Goal: Task Accomplishment & Management: Use online tool/utility

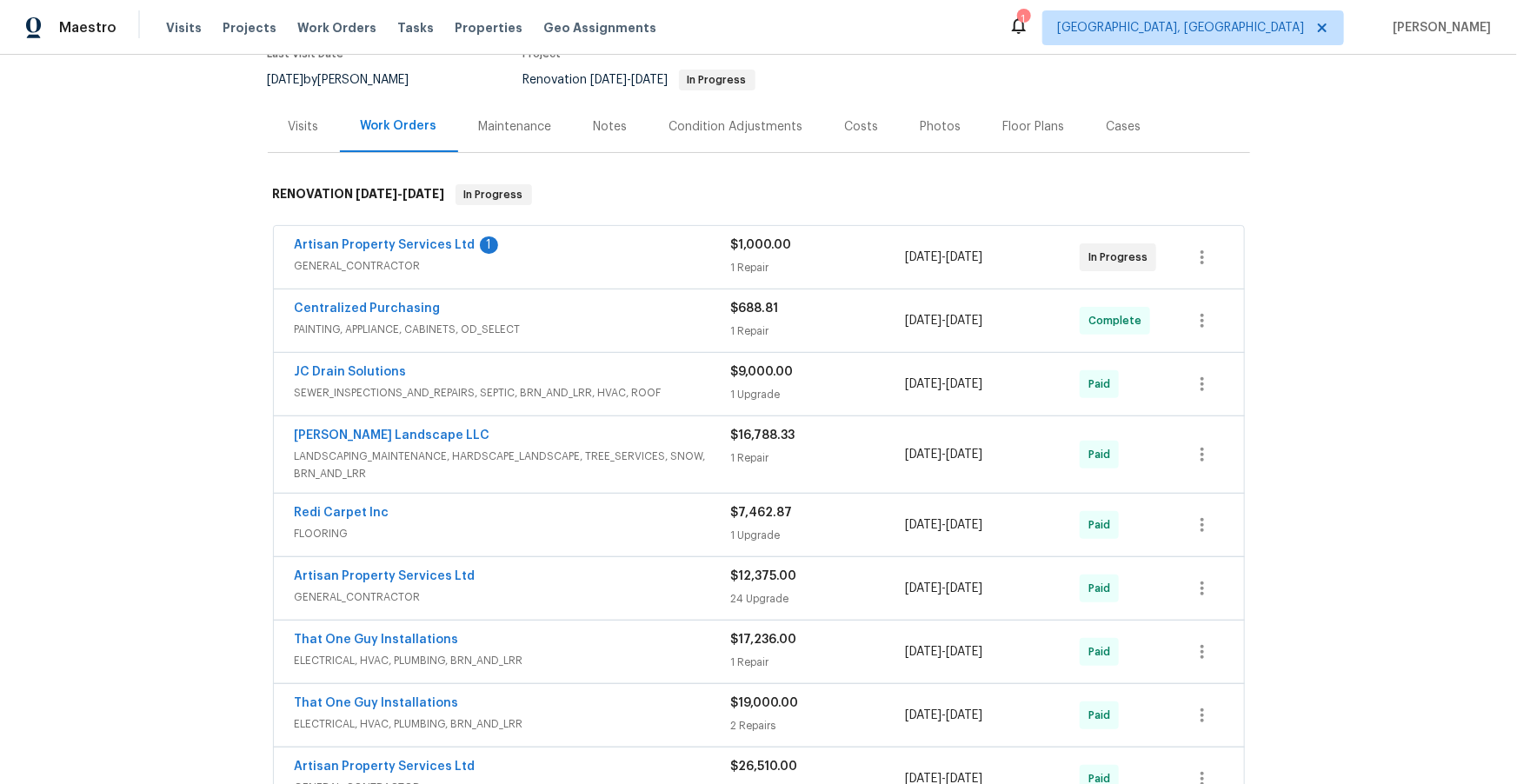
scroll to position [174, 0]
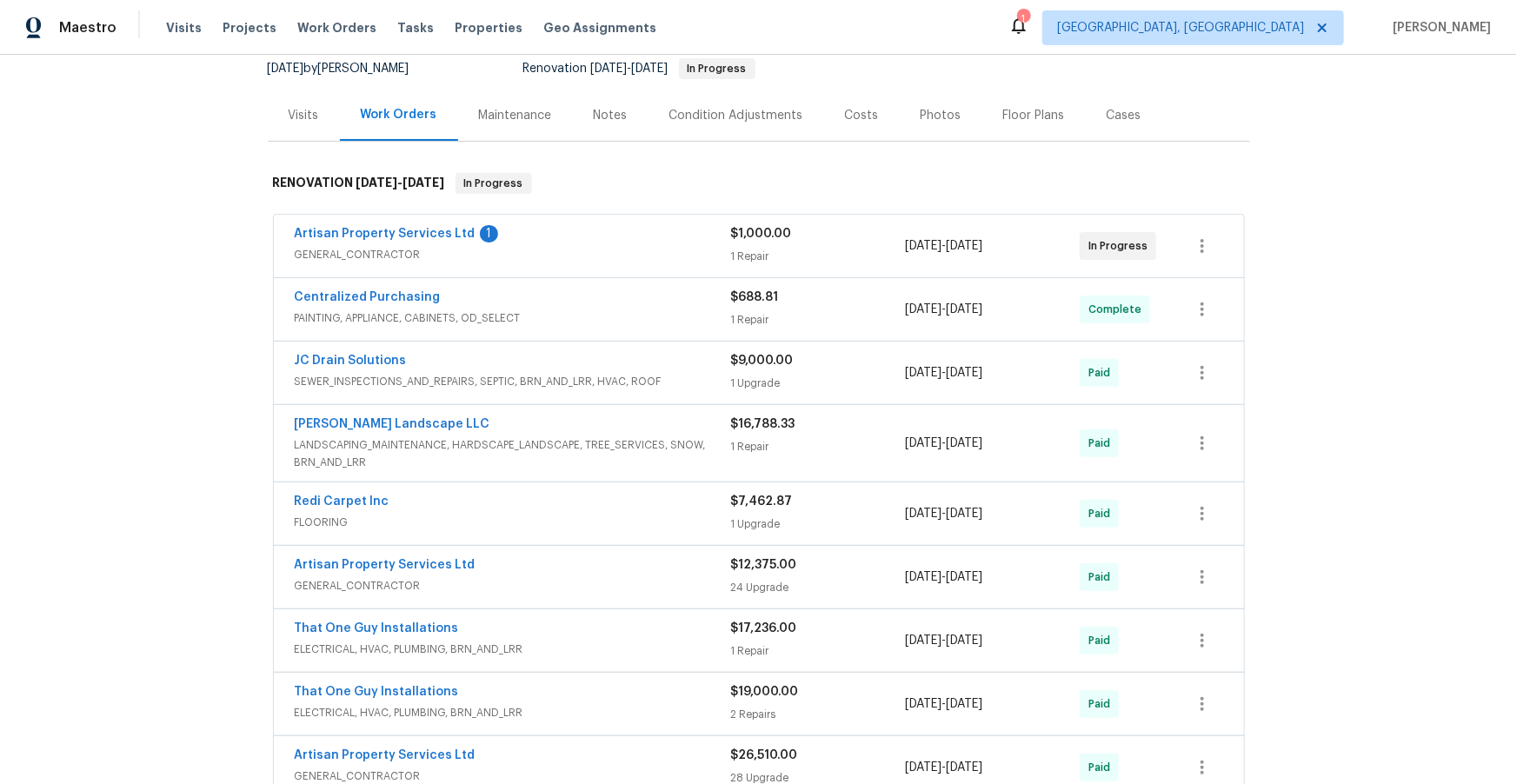
click at [683, 370] on div "JC Drain Solutions" at bounding box center [513, 362] width 437 height 20
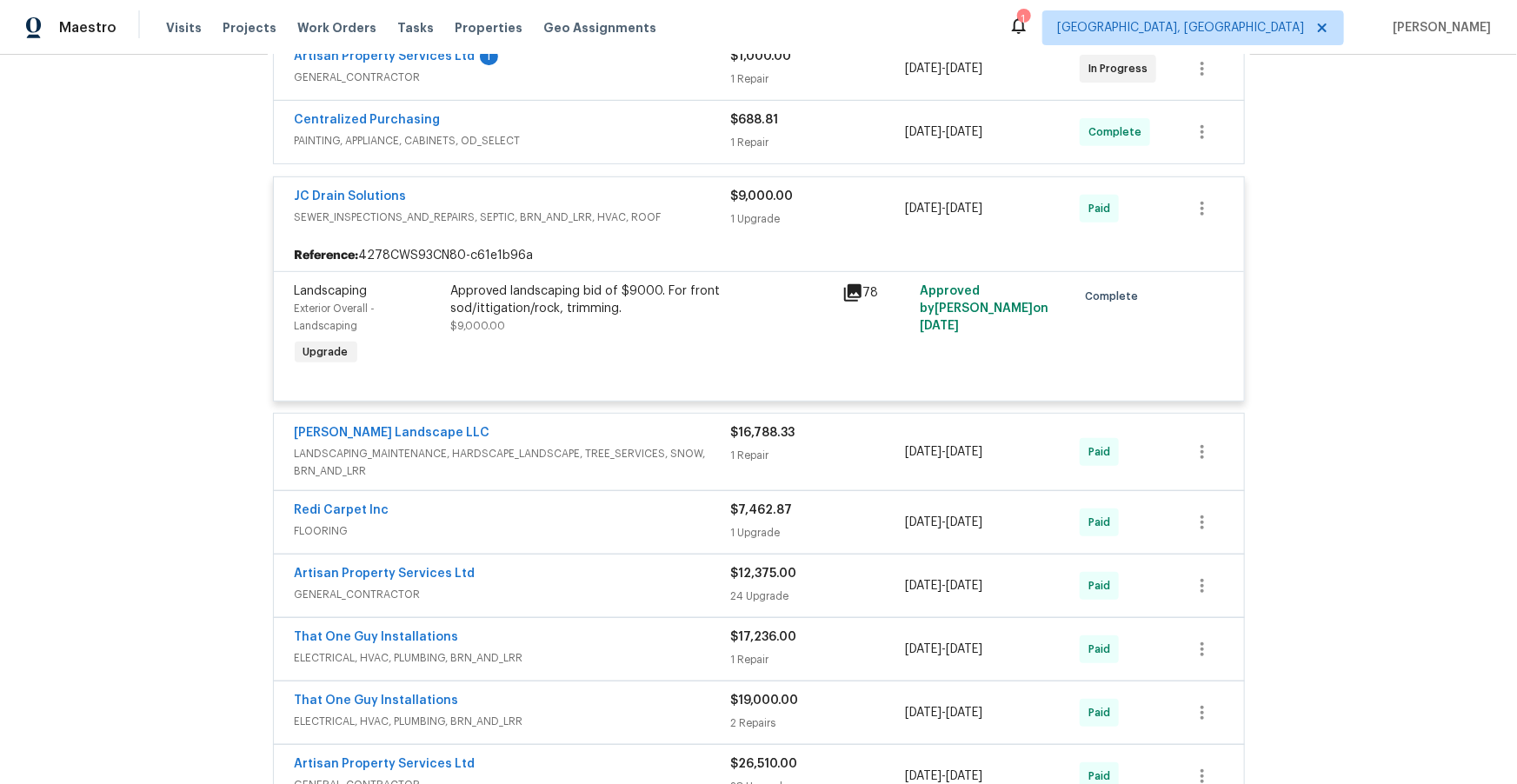
scroll to position [430, 0]
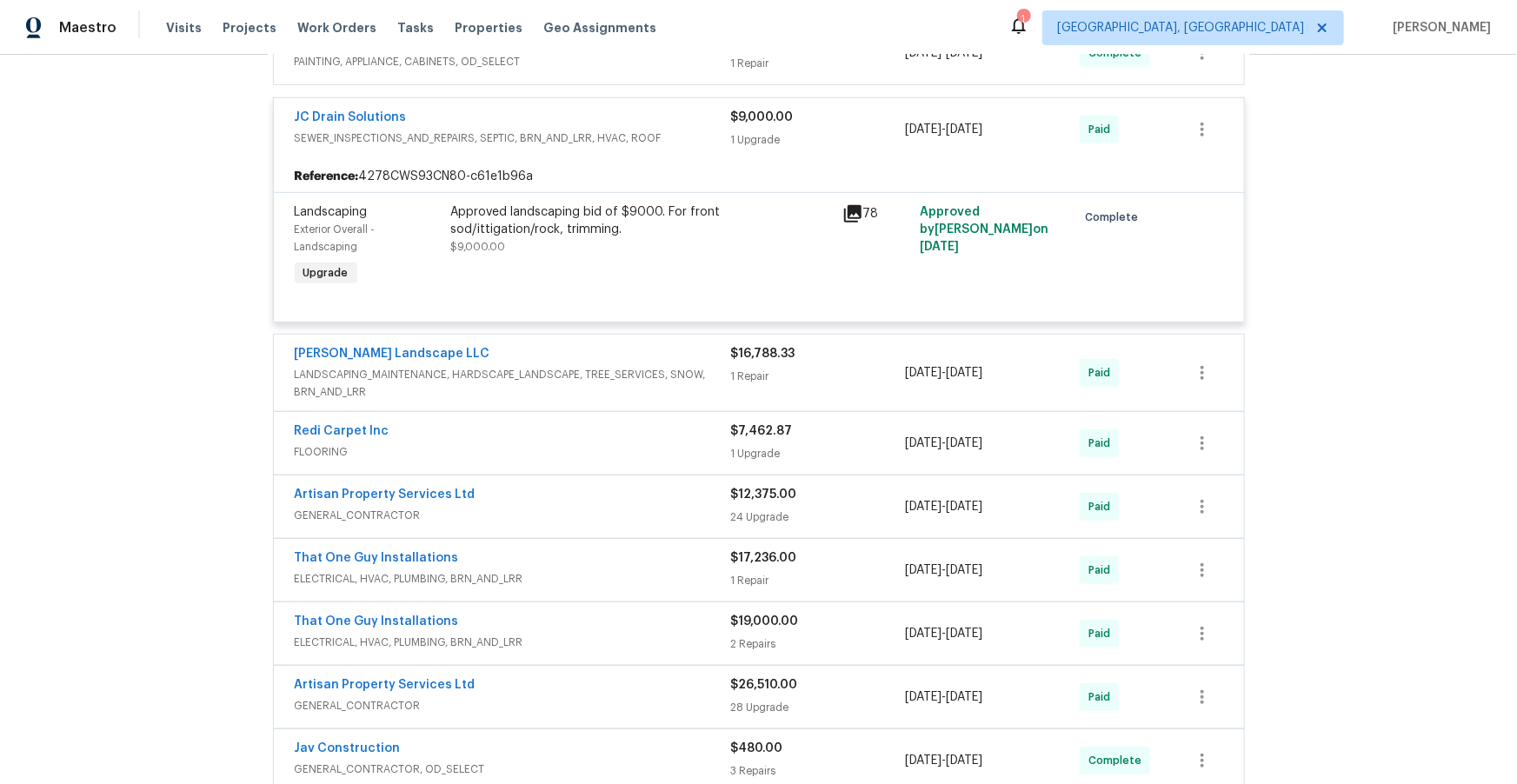
click at [705, 358] on div "[PERSON_NAME] Landscape LLC" at bounding box center [513, 355] width 437 height 20
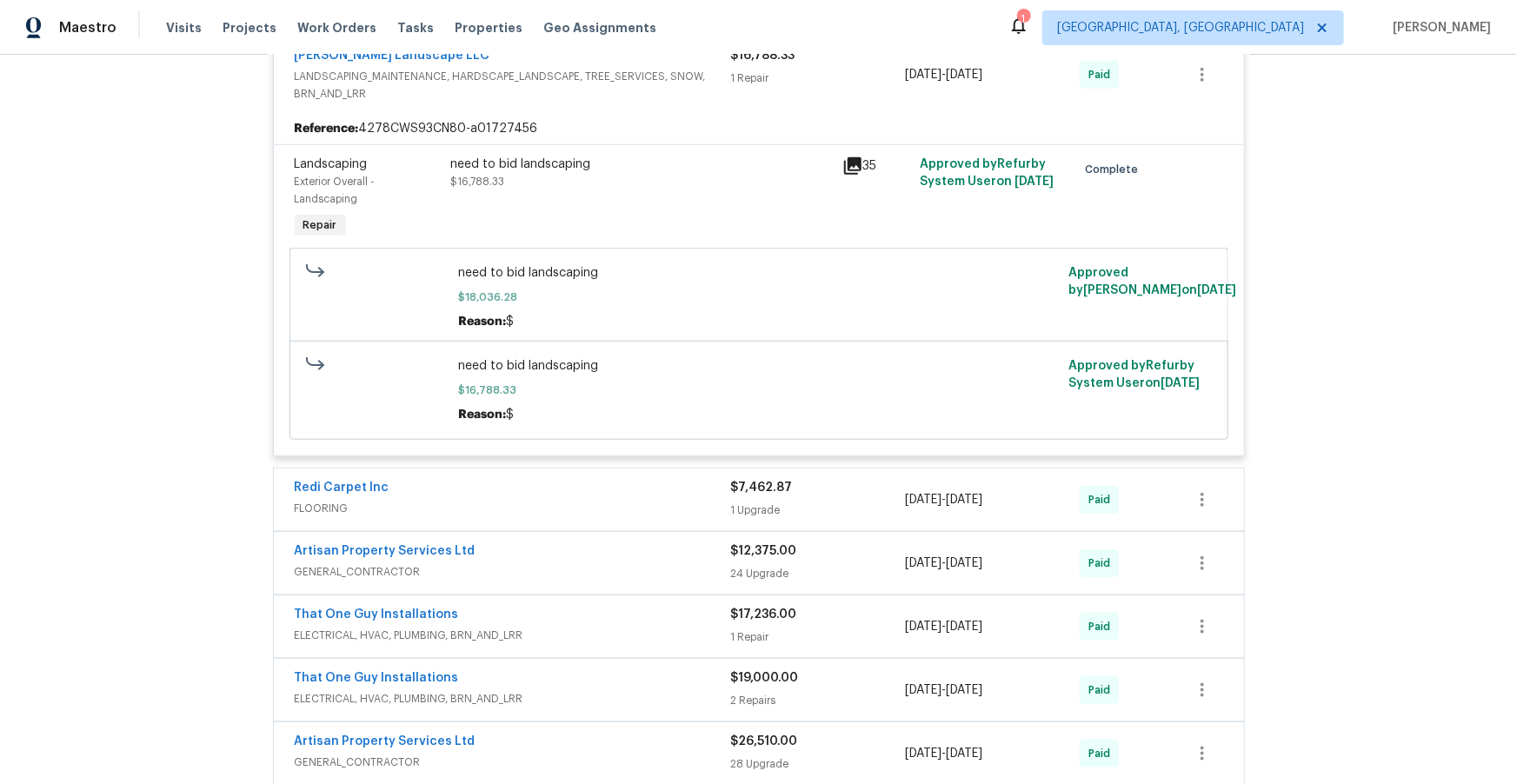
scroll to position [931, 0]
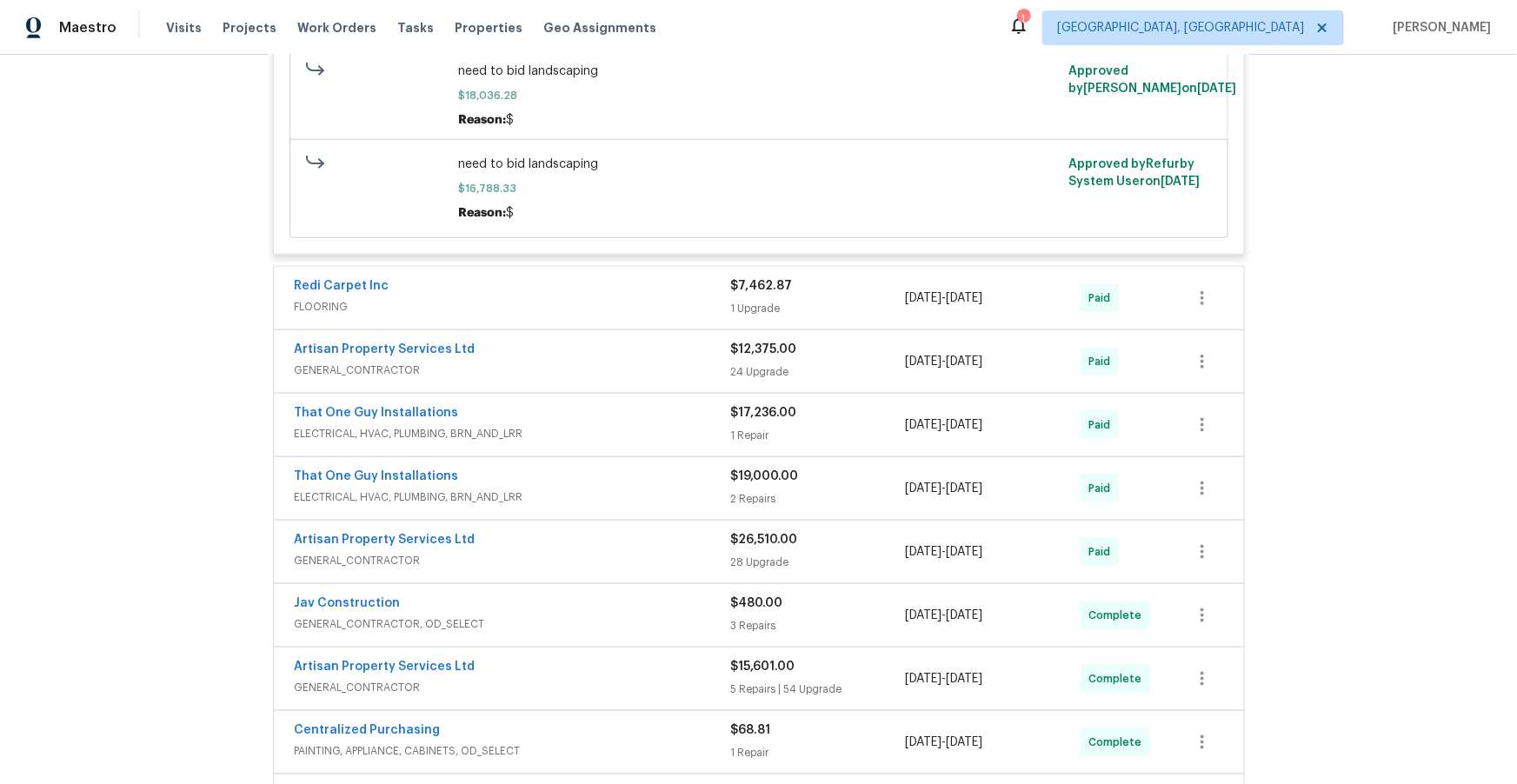
click at [683, 294] on div "Redi Carpet Inc" at bounding box center [513, 287] width 437 height 20
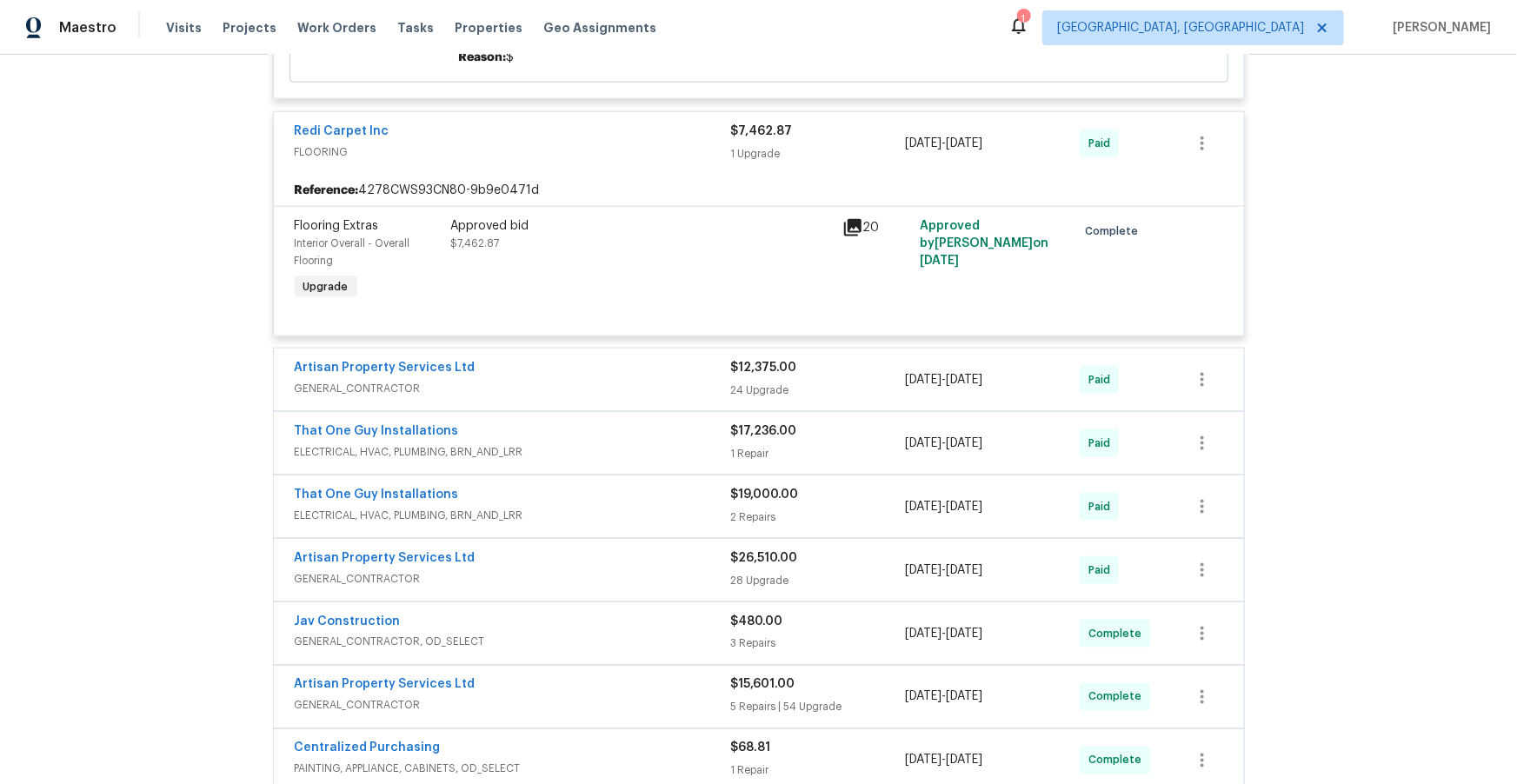
scroll to position [1141, 0]
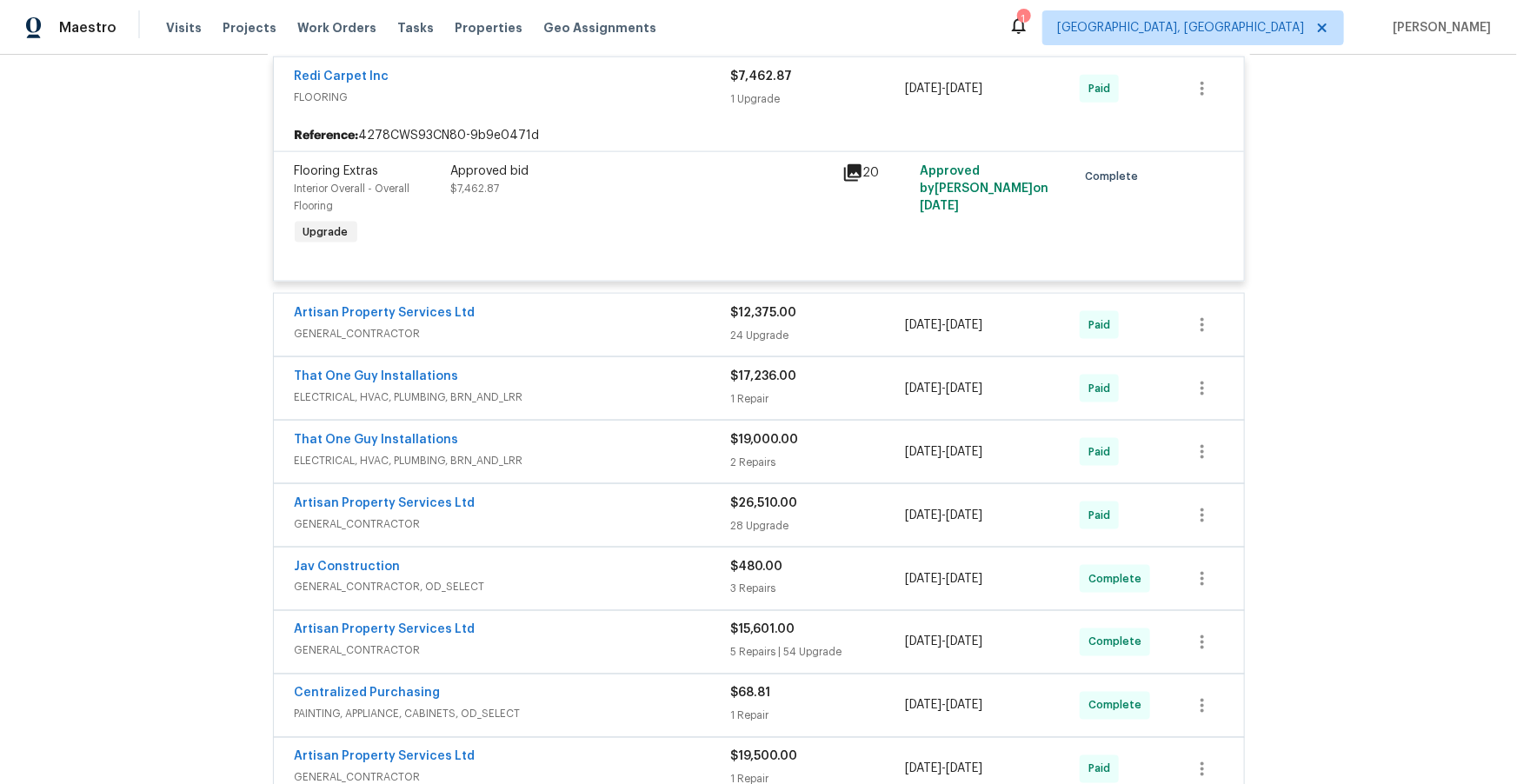
click at [684, 330] on span "GENERAL_CONTRACTOR" at bounding box center [513, 333] width 437 height 18
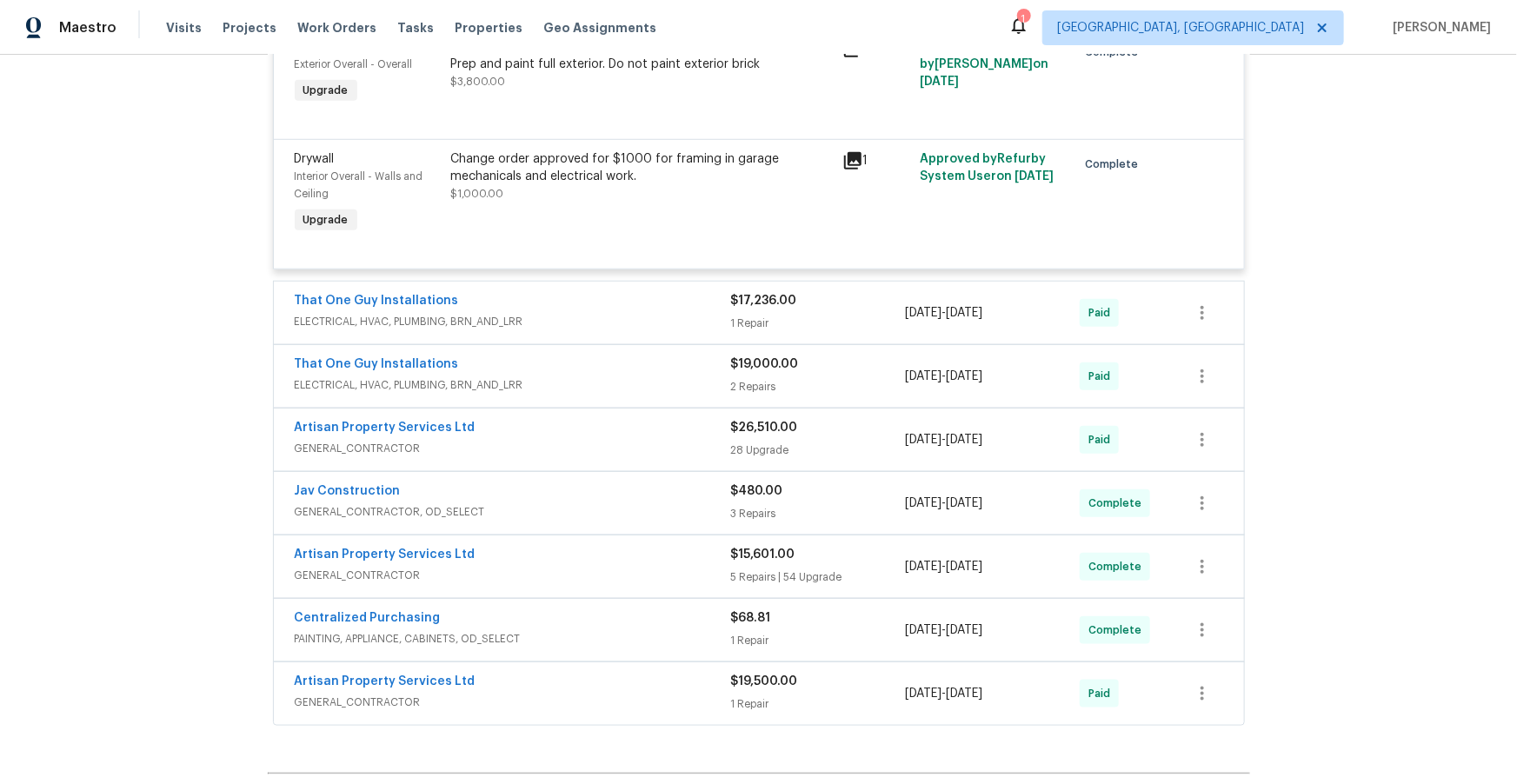
scroll to position [4027, 0]
click at [665, 330] on span "ELECTRICAL, HVAC, PLUMBING, BRN_AND_LRR" at bounding box center [513, 320] width 437 height 18
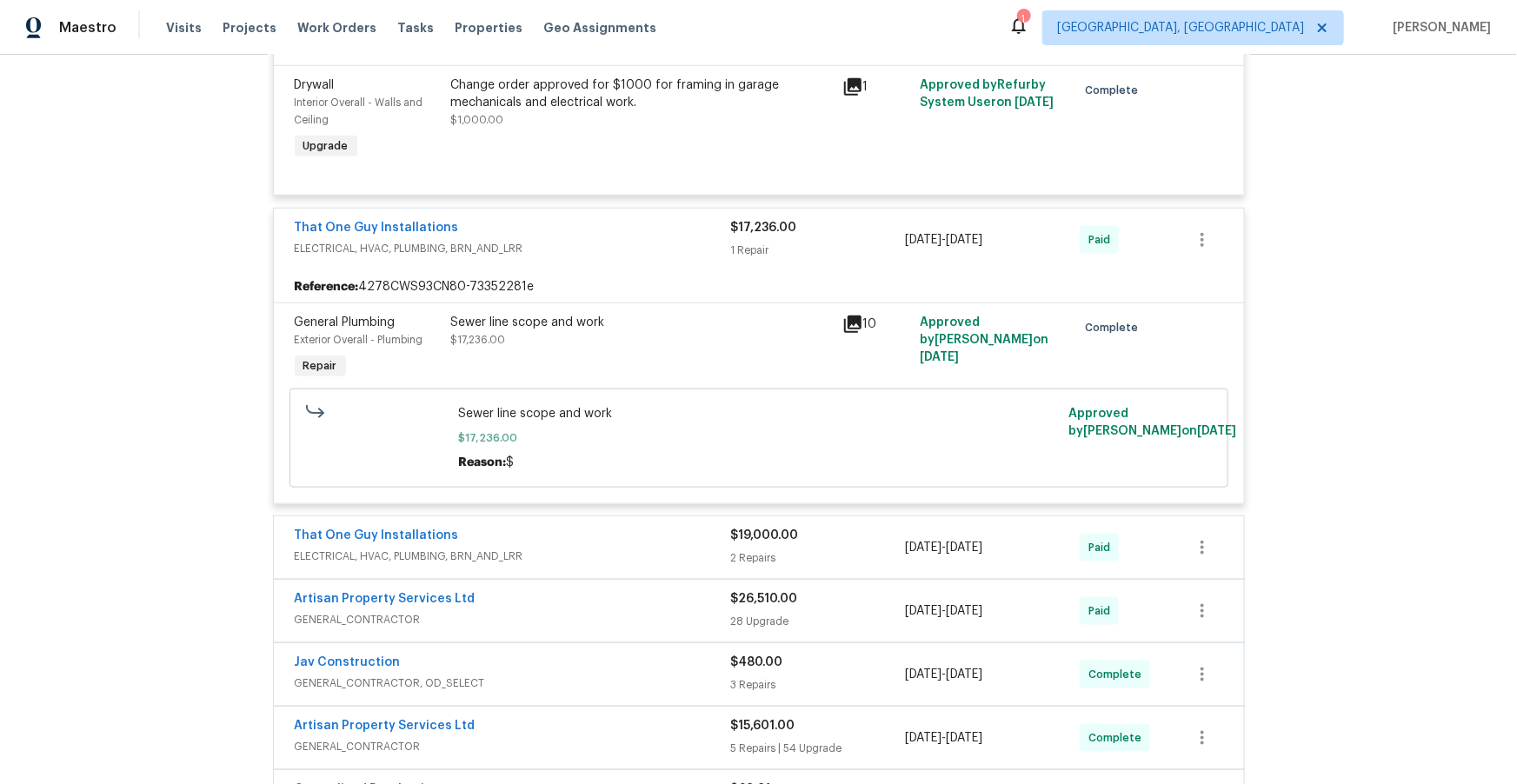
scroll to position [4105, 0]
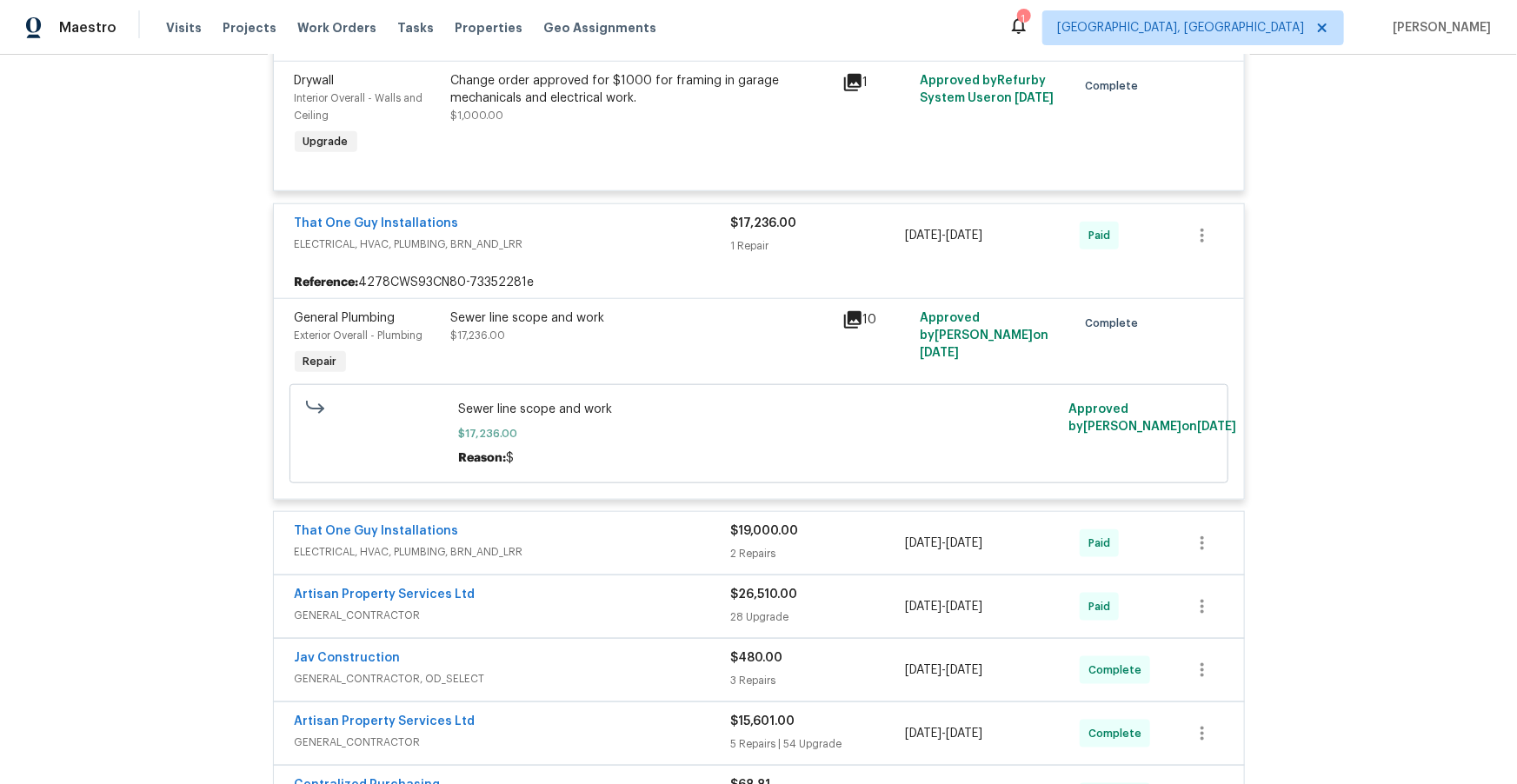
click at [849, 329] on icon at bounding box center [852, 320] width 18 height 18
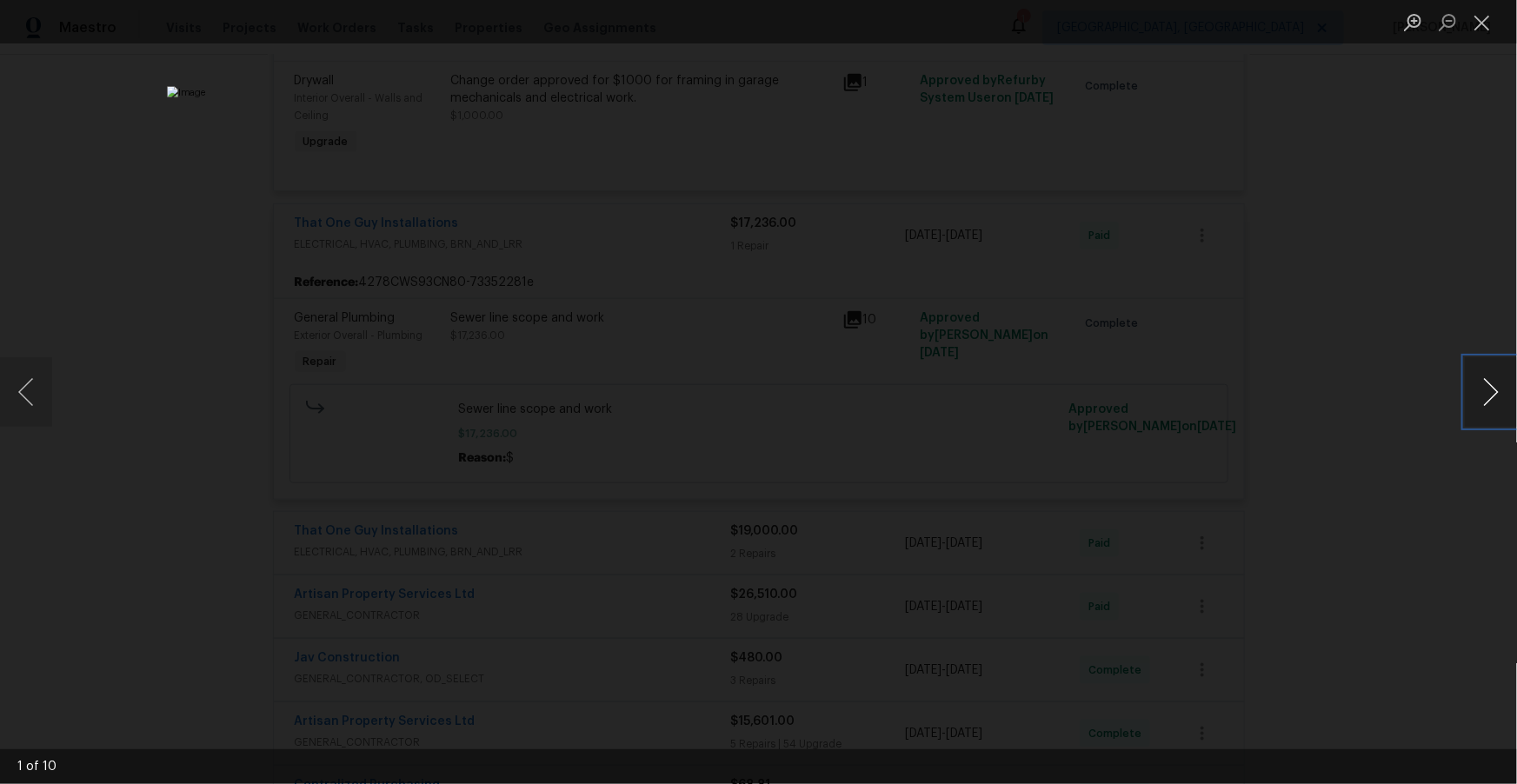
click at [1491, 392] on button "Next image" at bounding box center [1490, 392] width 52 height 70
click at [1490, 392] on button "Next image" at bounding box center [1490, 392] width 52 height 70
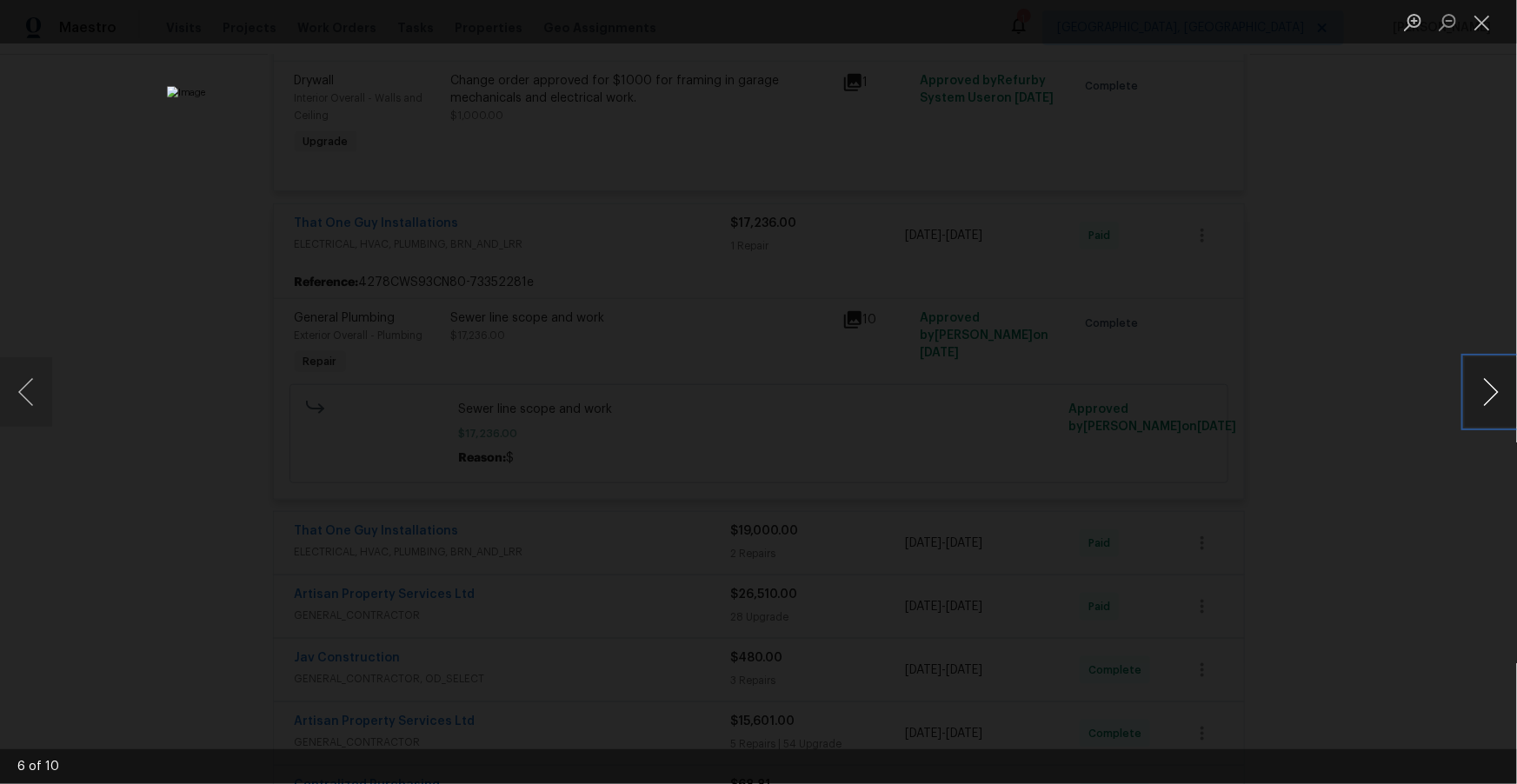
click at [1490, 392] on button "Next image" at bounding box center [1490, 392] width 52 height 70
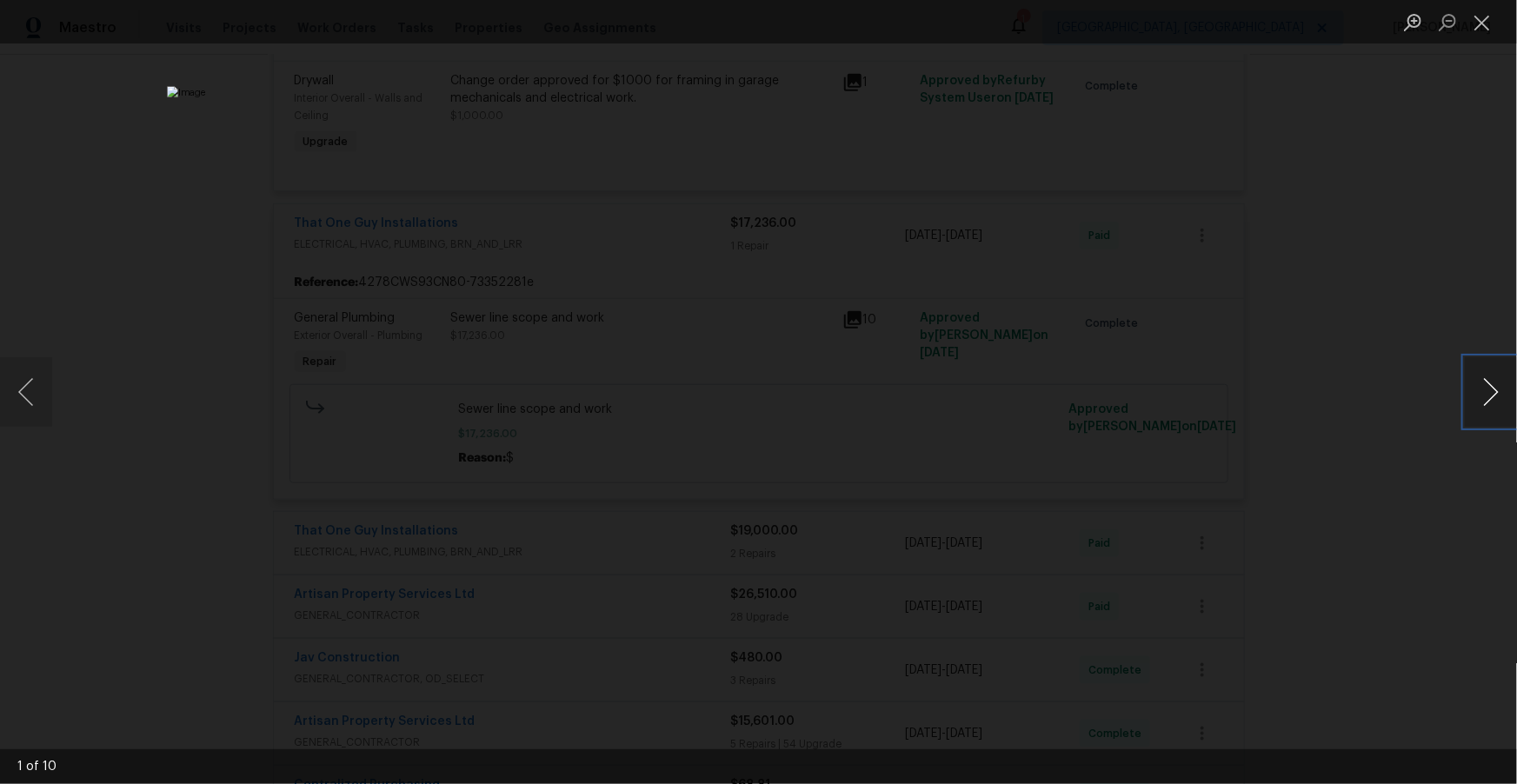
click at [1490, 392] on button "Next image" at bounding box center [1490, 392] width 52 height 70
click at [1483, 22] on button "Close lightbox" at bounding box center [1481, 21] width 34 height 31
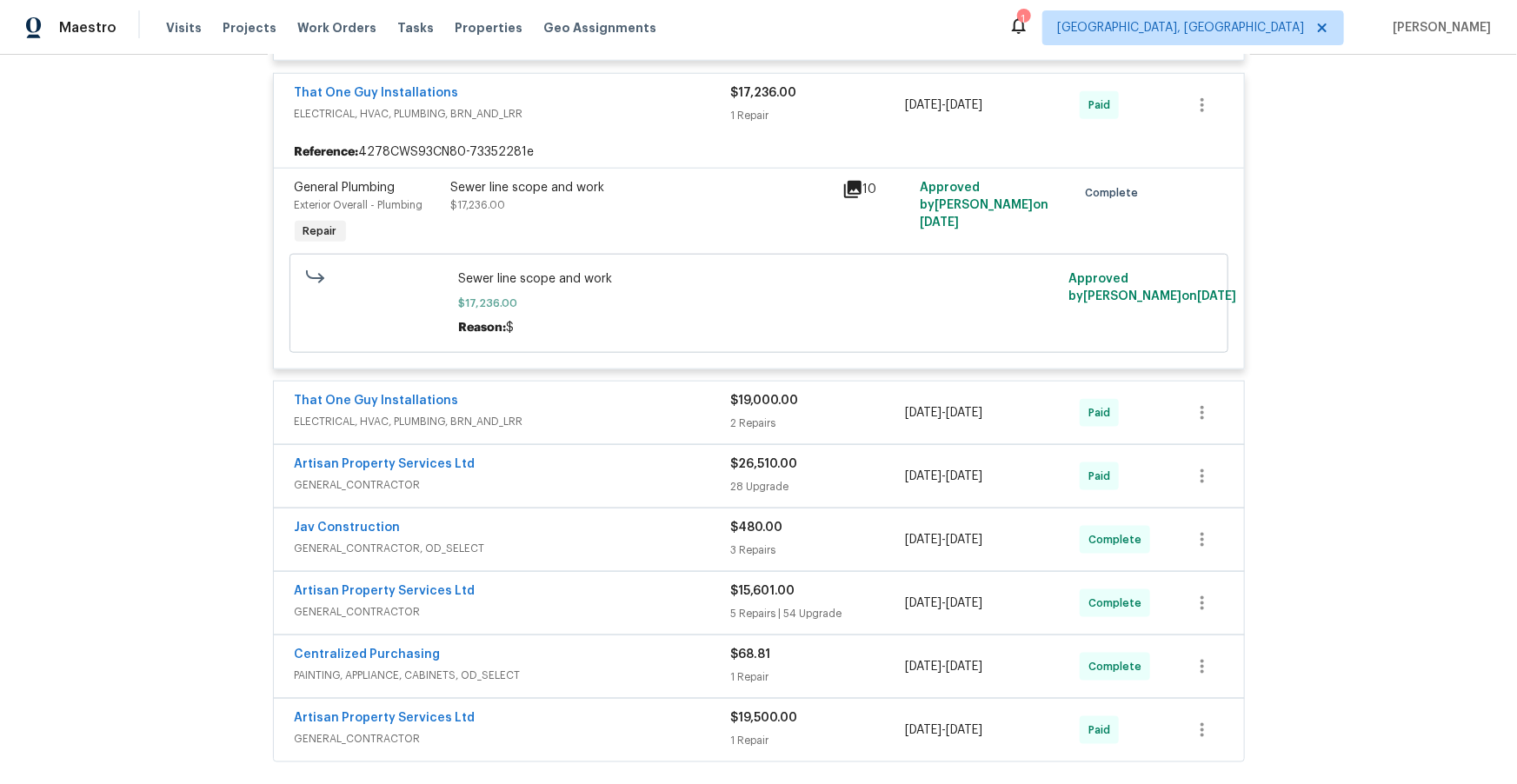
scroll to position [4251, 0]
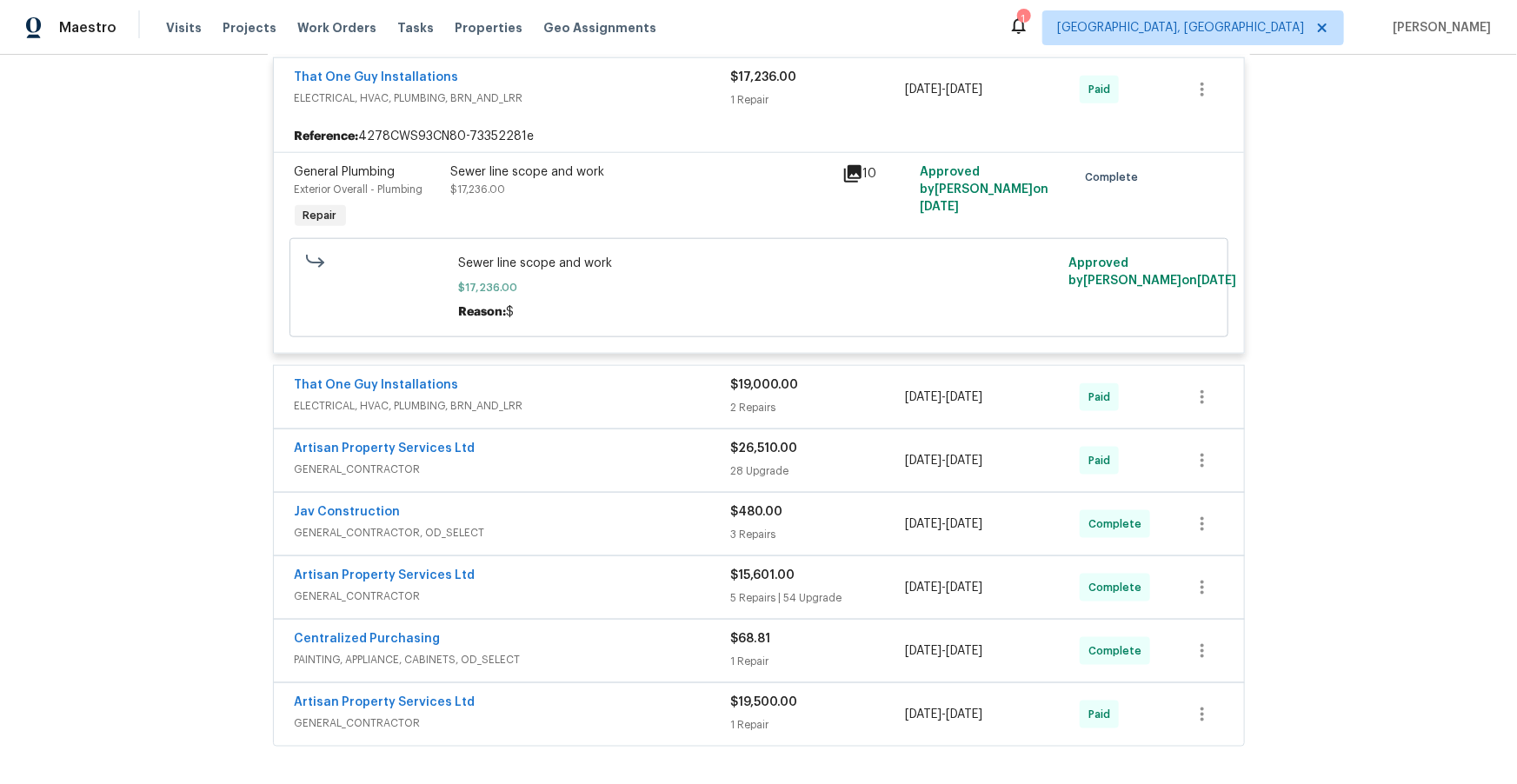
click at [685, 414] on span "ELECTRICAL, HVAC, PLUMBING, BRN_AND_LRR" at bounding box center [513, 406] width 437 height 18
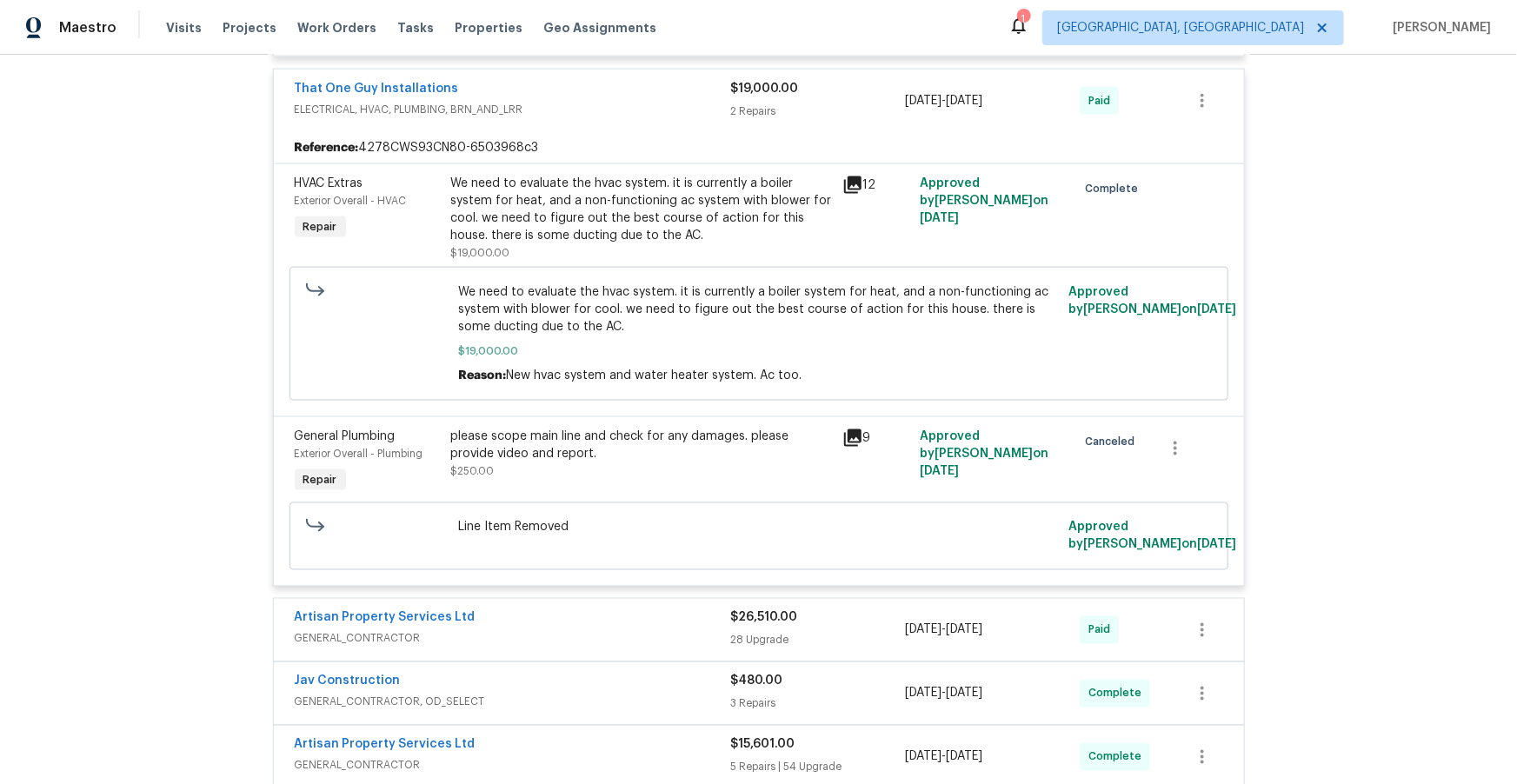
scroll to position [4547, 0]
click at [846, 195] on icon at bounding box center [852, 186] width 18 height 18
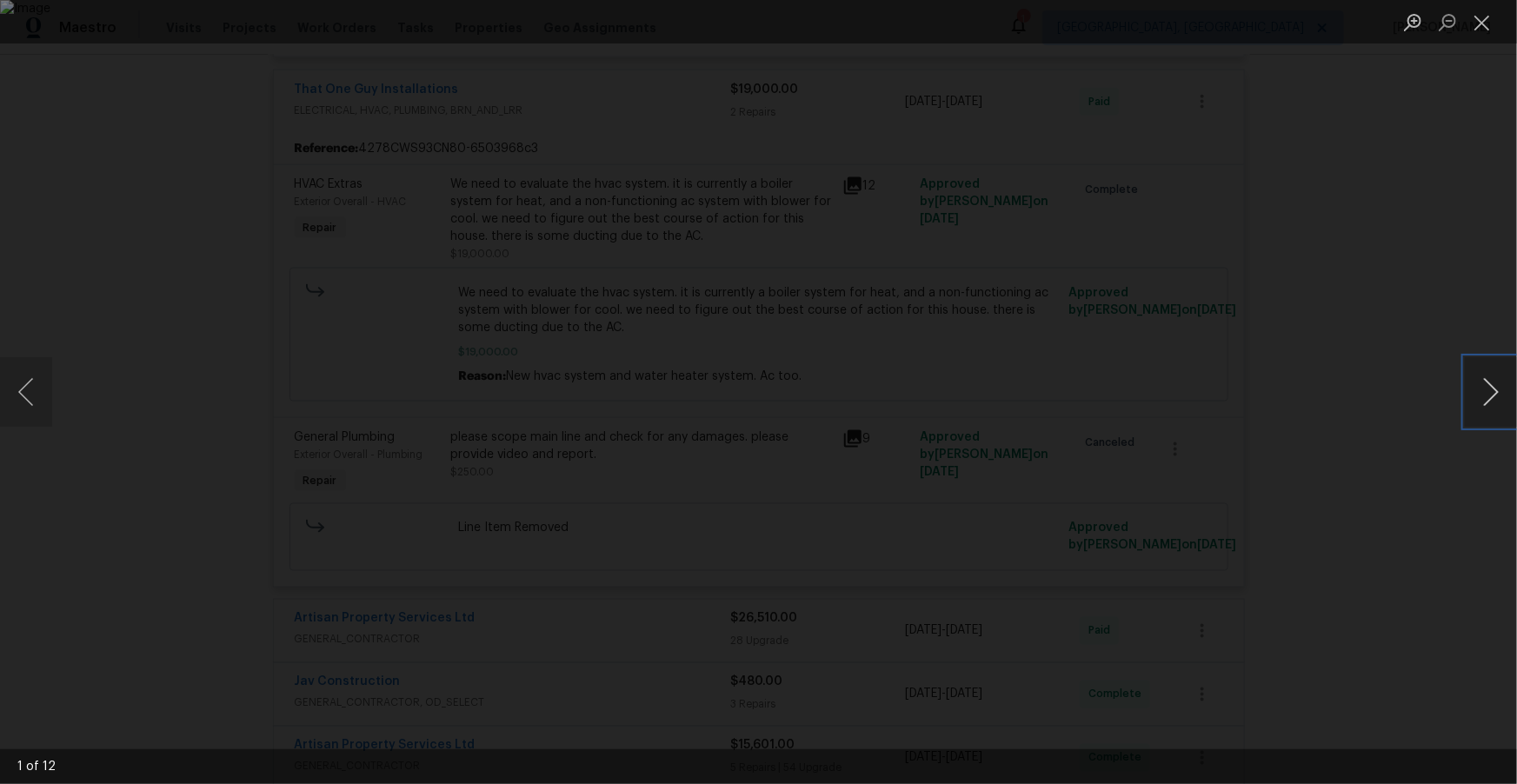
click at [1492, 388] on button "Next image" at bounding box center [1490, 392] width 52 height 70
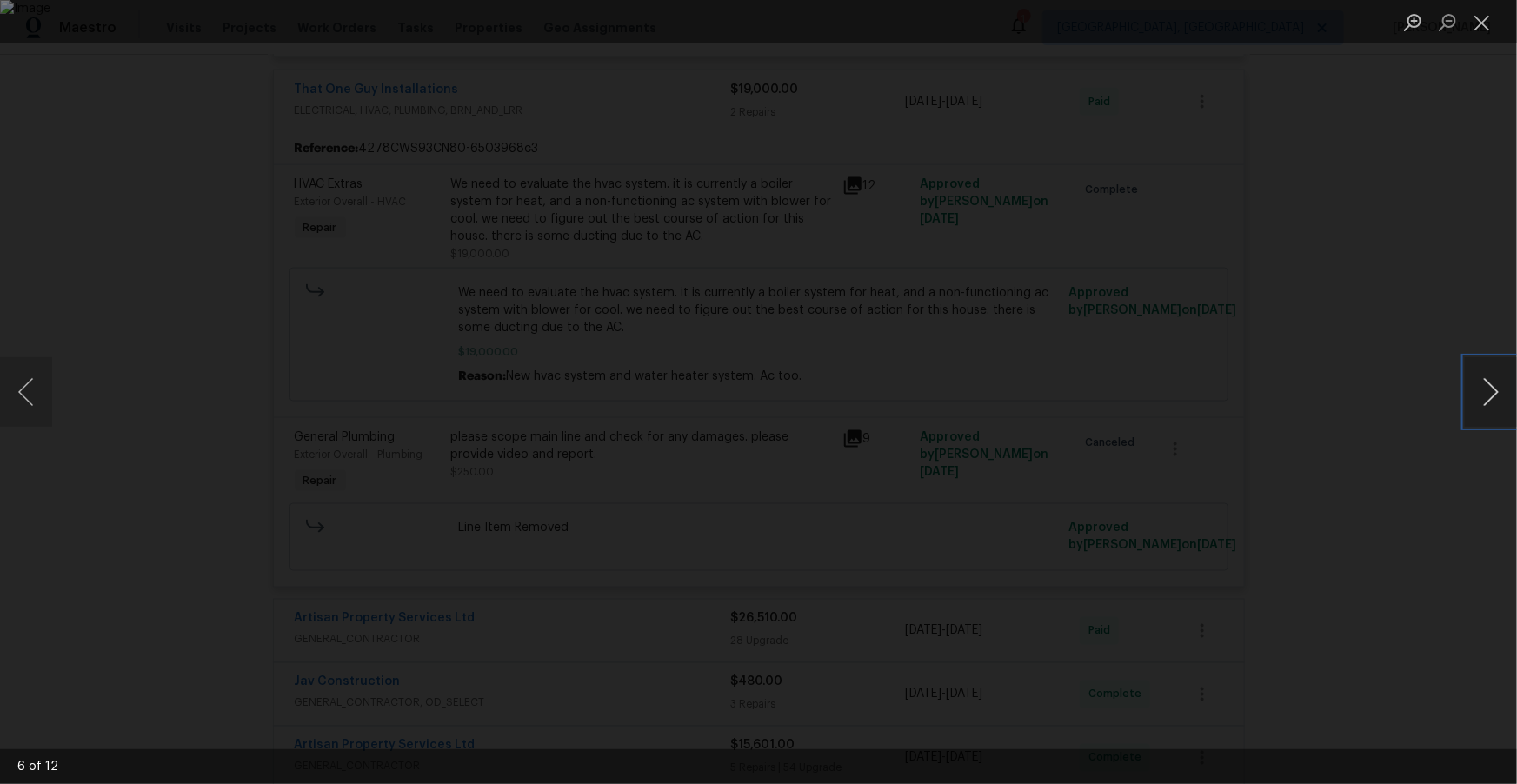
click at [1492, 388] on button "Next image" at bounding box center [1490, 392] width 52 height 70
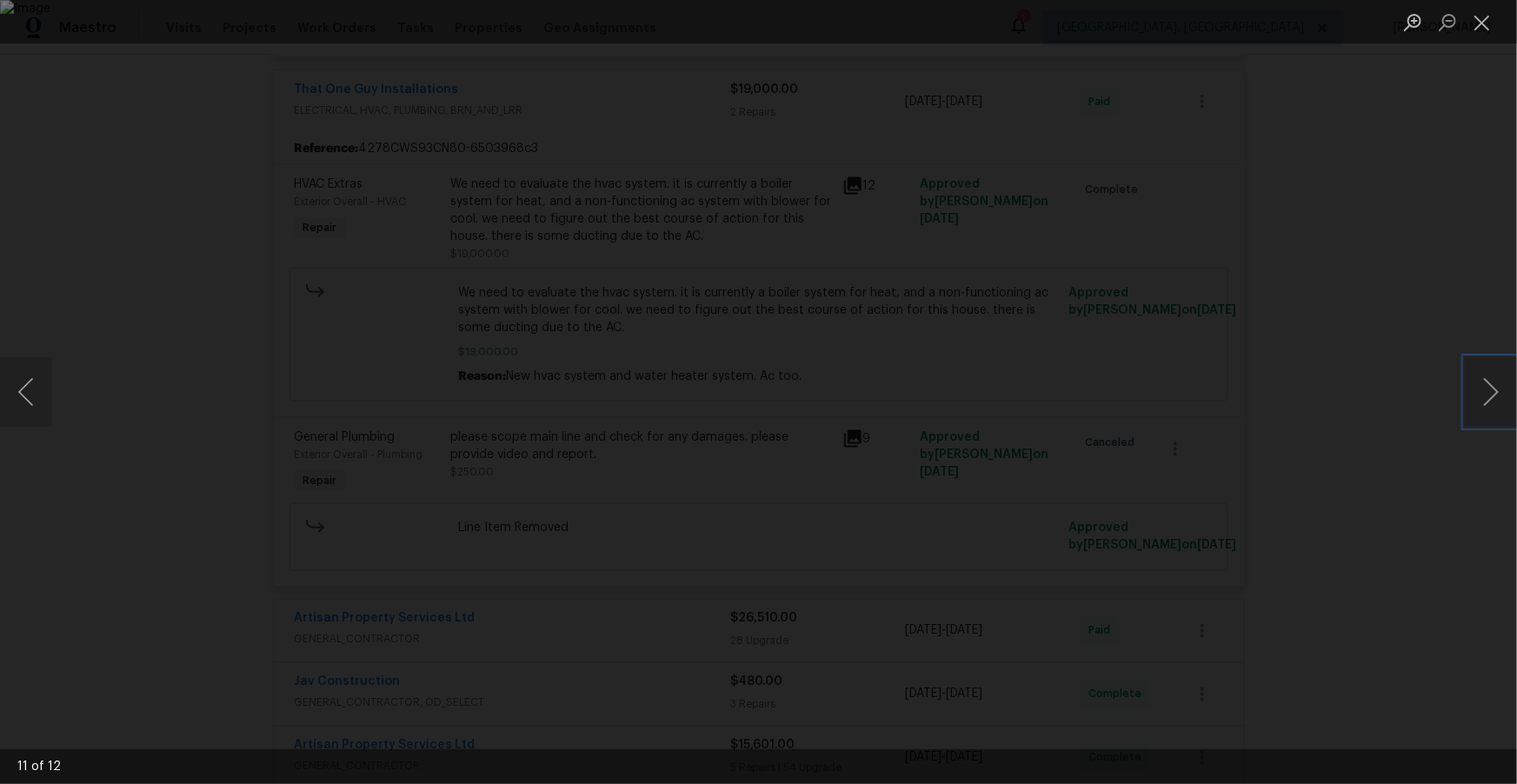
click at [761, 381] on img "Lightbox" at bounding box center [758, 392] width 1517 height 784
click at [1479, 18] on button "Close lightbox" at bounding box center [1481, 21] width 34 height 31
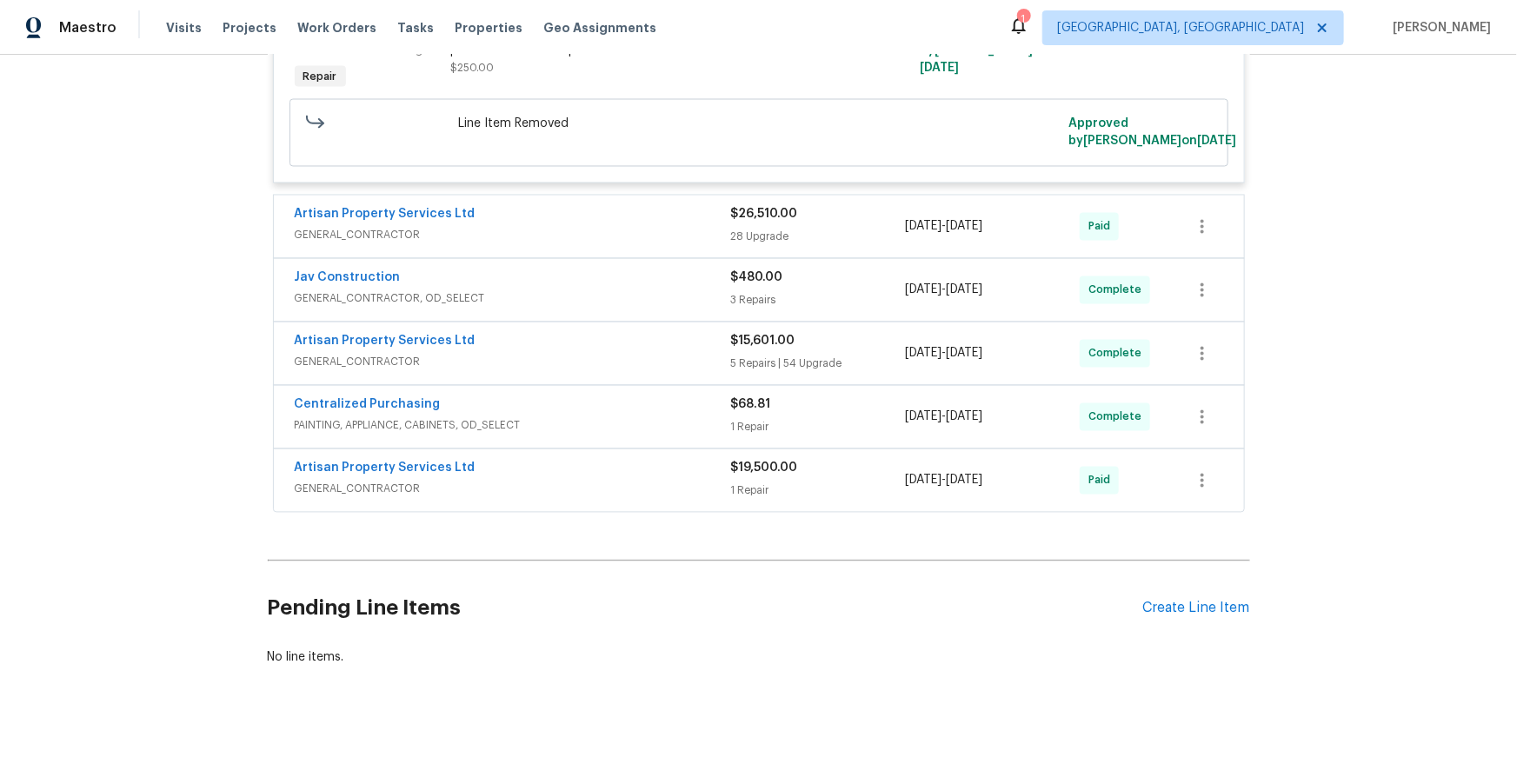
scroll to position [4982, 0]
click at [660, 227] on span "GENERAL_CONTRACTOR" at bounding box center [513, 235] width 437 height 18
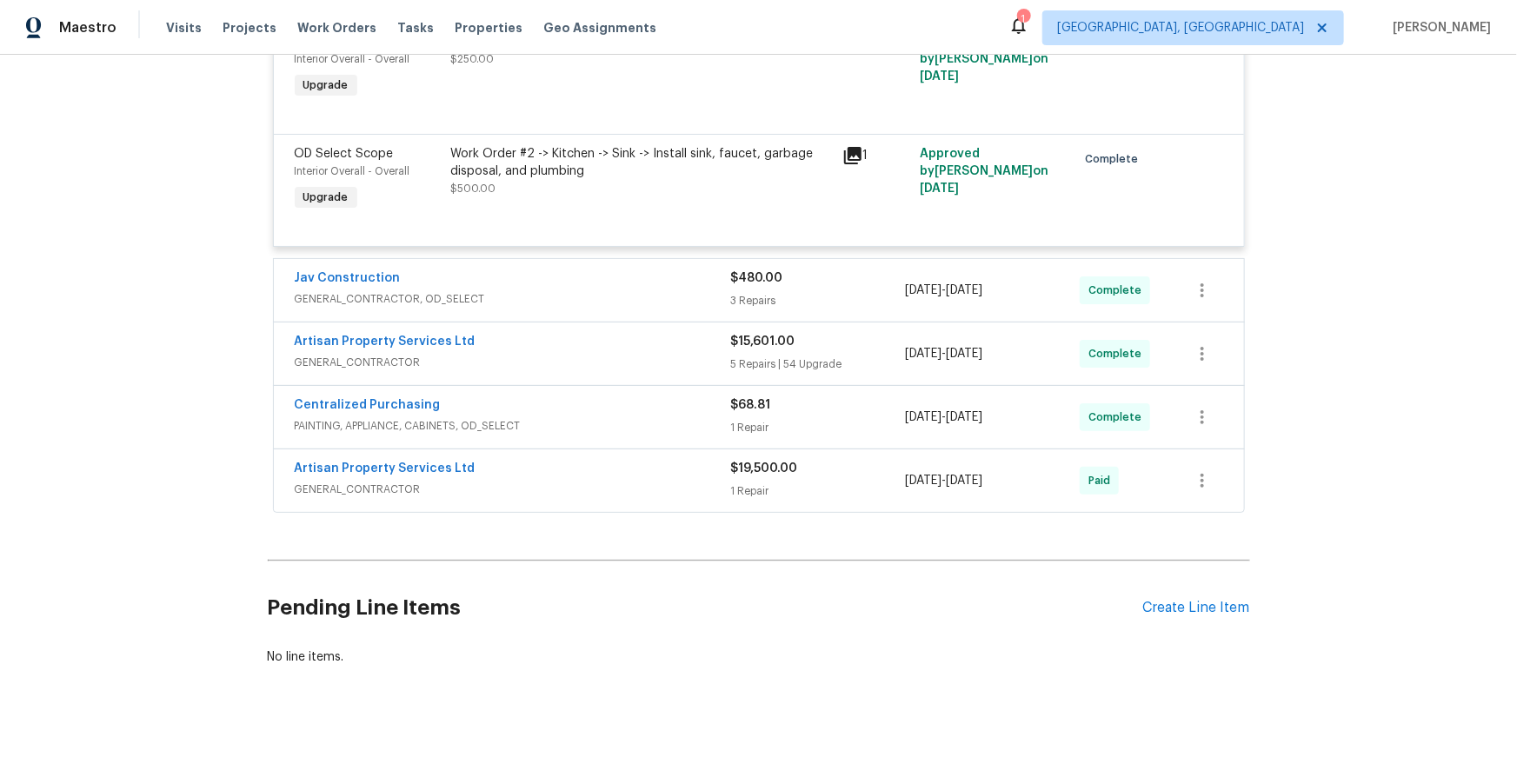
scroll to position [8236, 0]
click at [631, 340] on div "Artisan Property Services Ltd" at bounding box center [513, 343] width 437 height 20
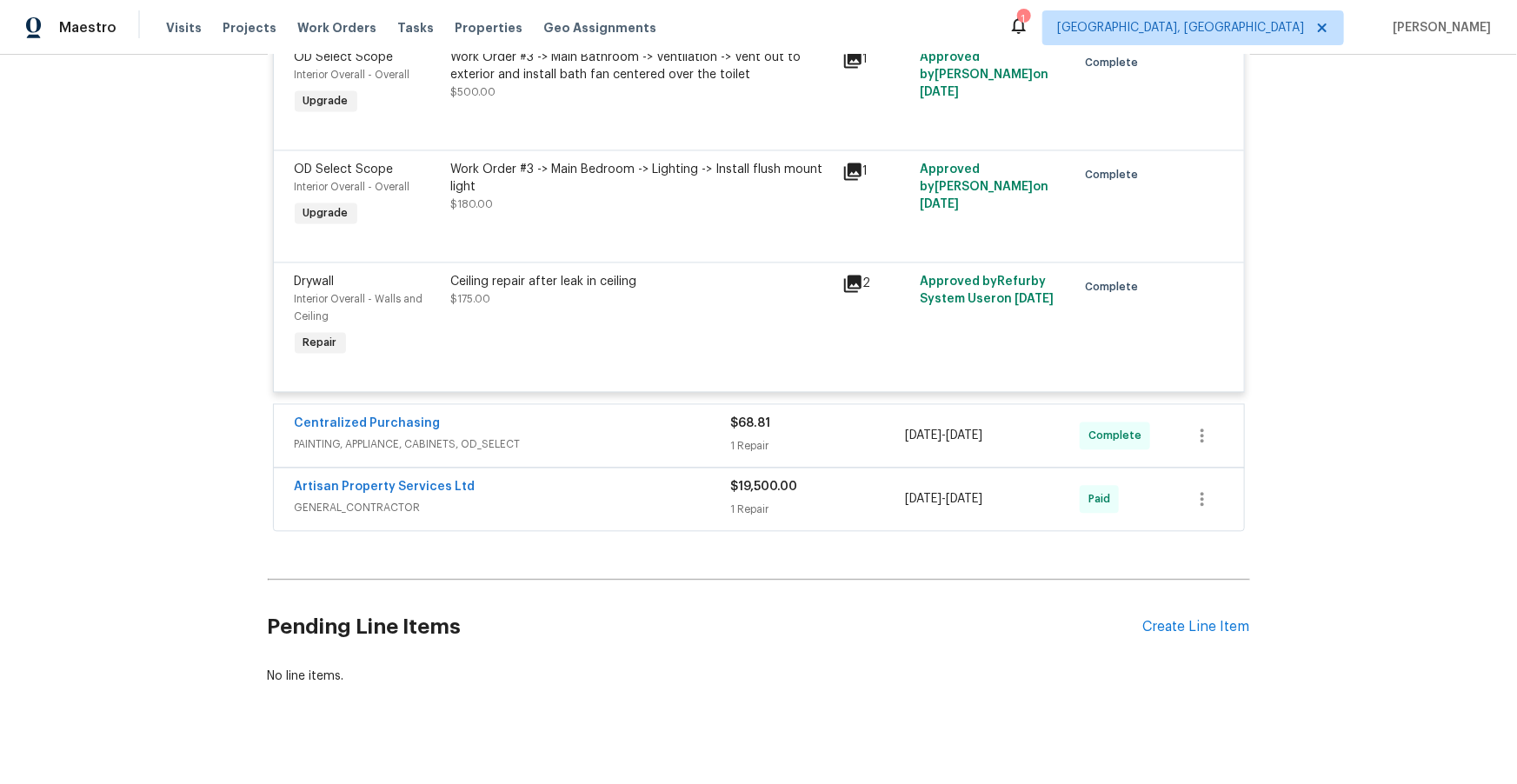
scroll to position [15174, 0]
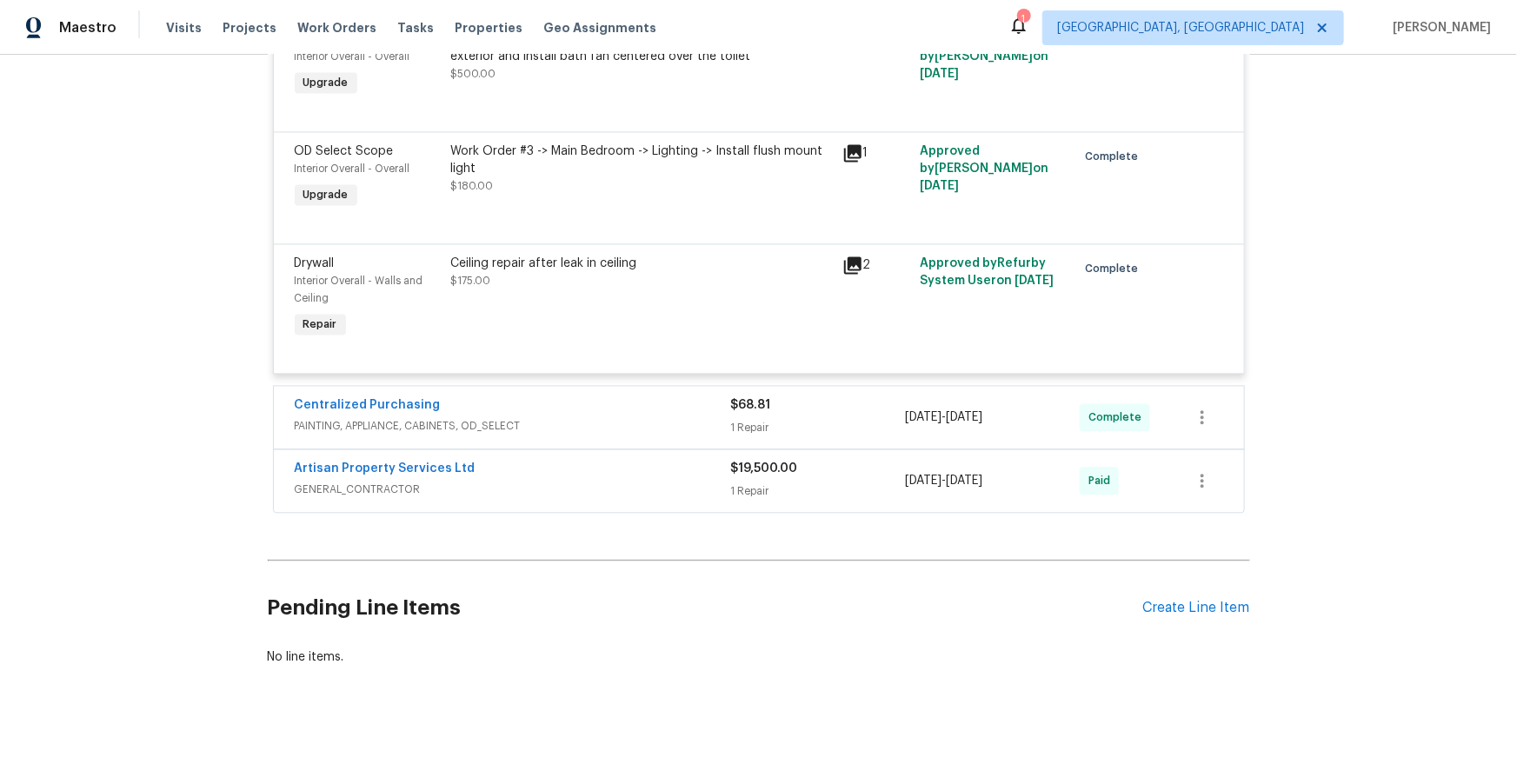
click at [647, 467] on div "Artisan Property Services Ltd" at bounding box center [513, 470] width 437 height 20
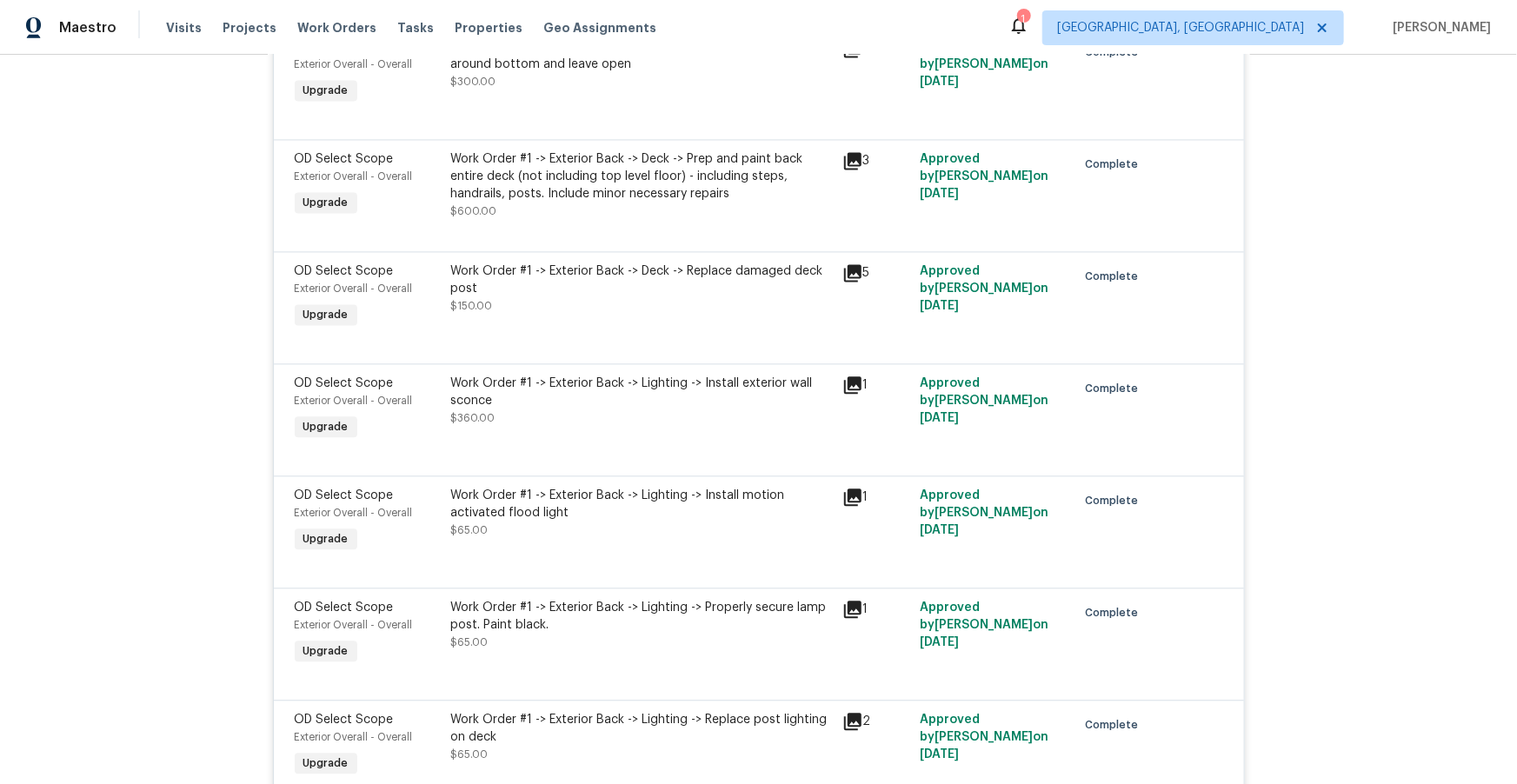
scroll to position [0, 0]
